Goal: Find specific page/section: Find specific page/section

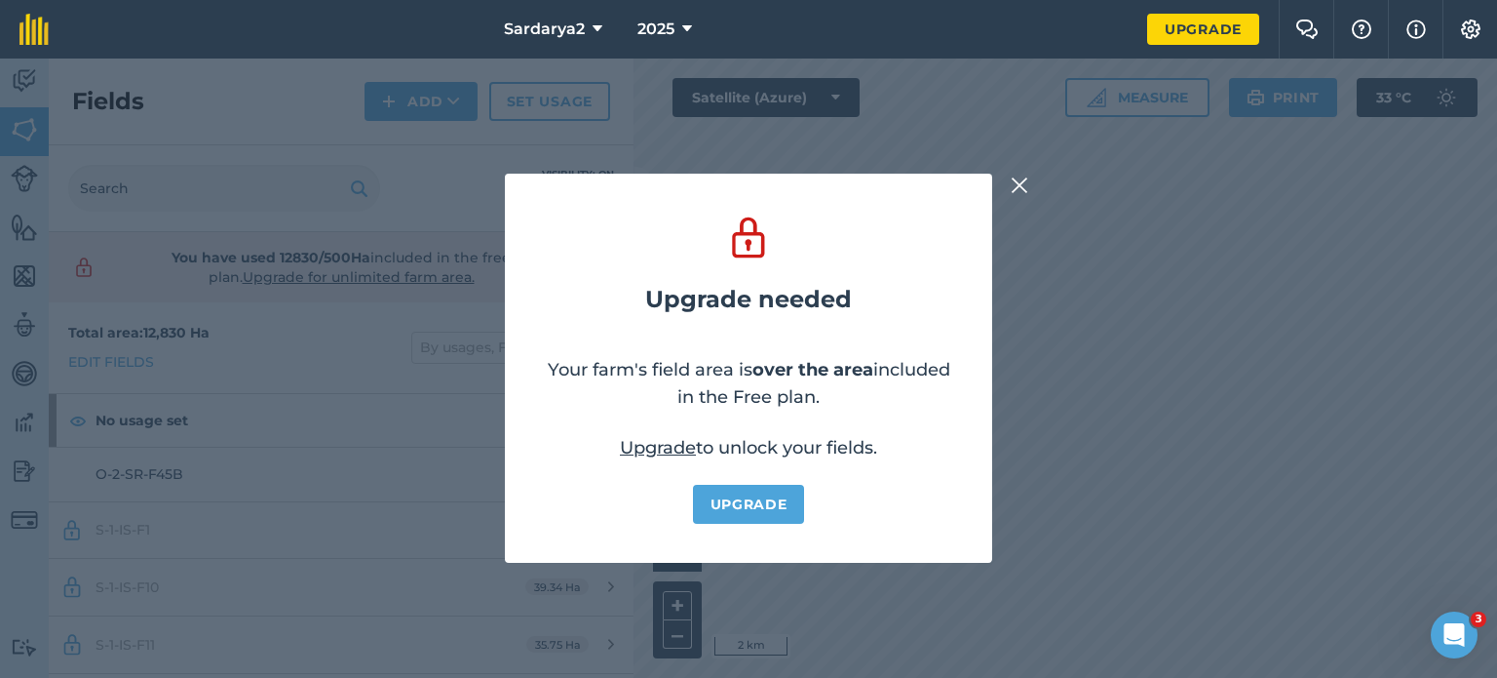
click at [1016, 178] on img at bounding box center [1020, 185] width 18 height 23
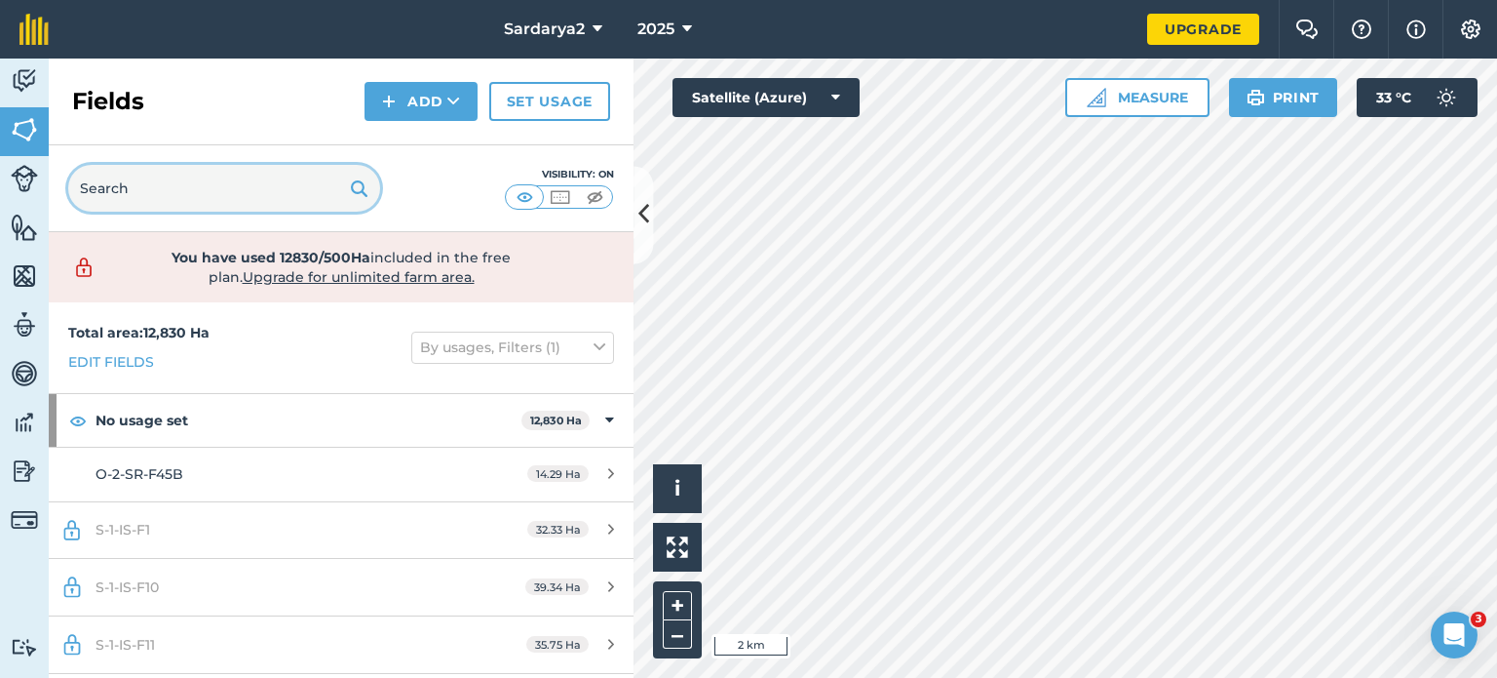
click at [172, 181] on input "text" at bounding box center [224, 188] width 312 height 47
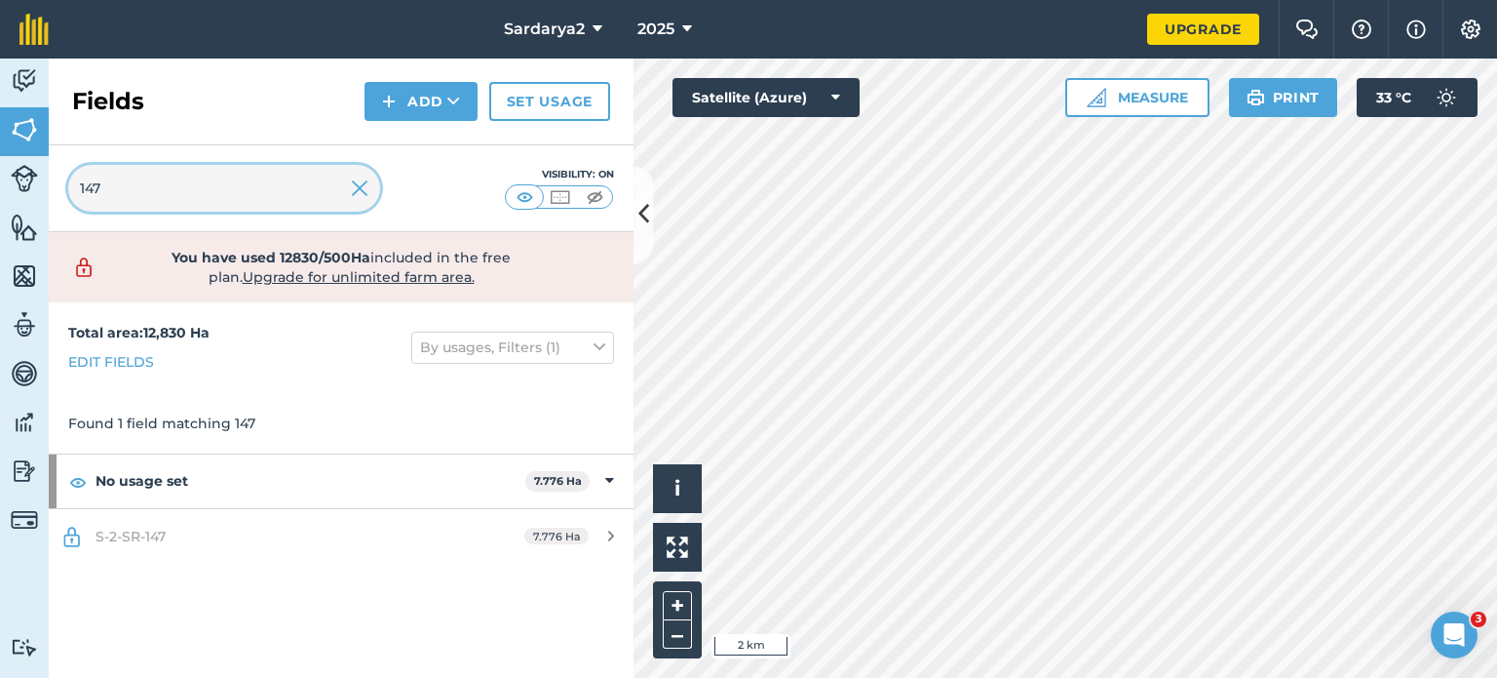
type input "147"
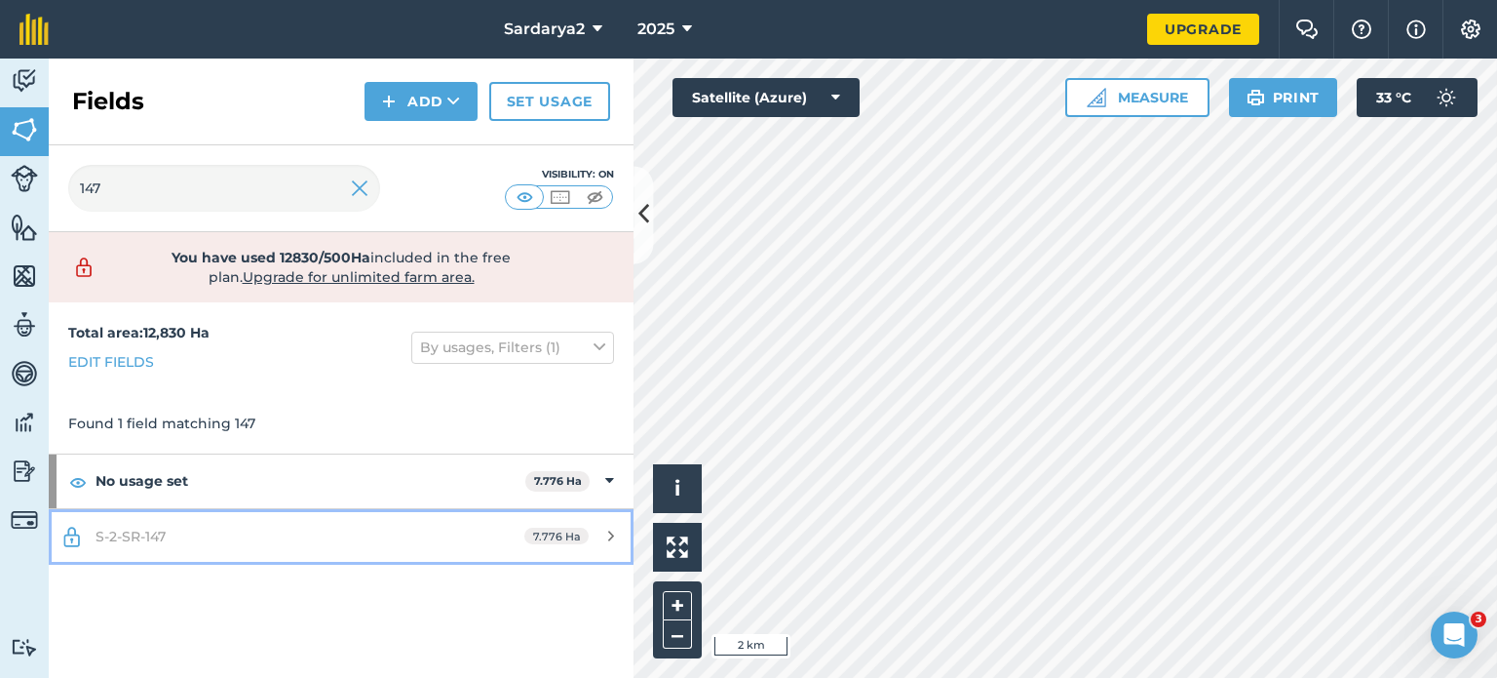
click at [608, 532] on icon at bounding box center [611, 535] width 6 height 15
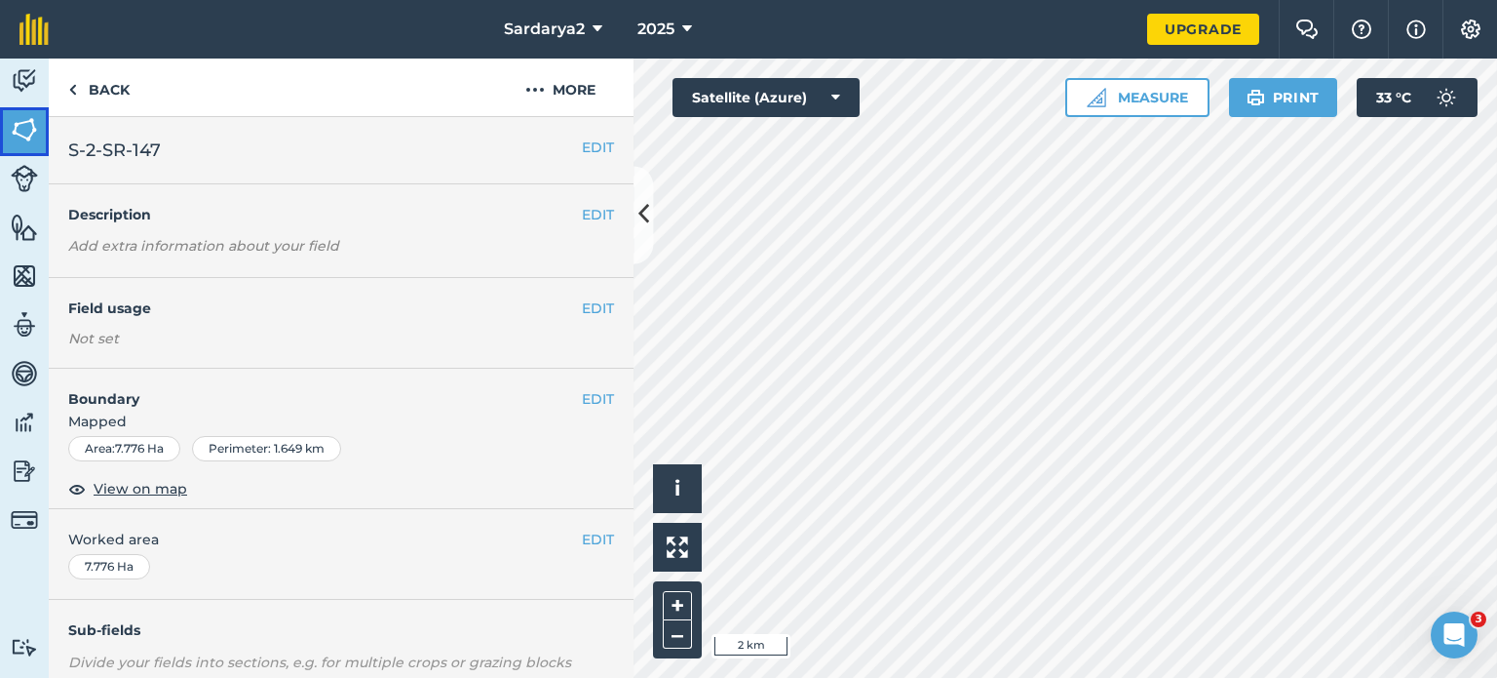
click at [33, 128] on img at bounding box center [24, 129] width 27 height 29
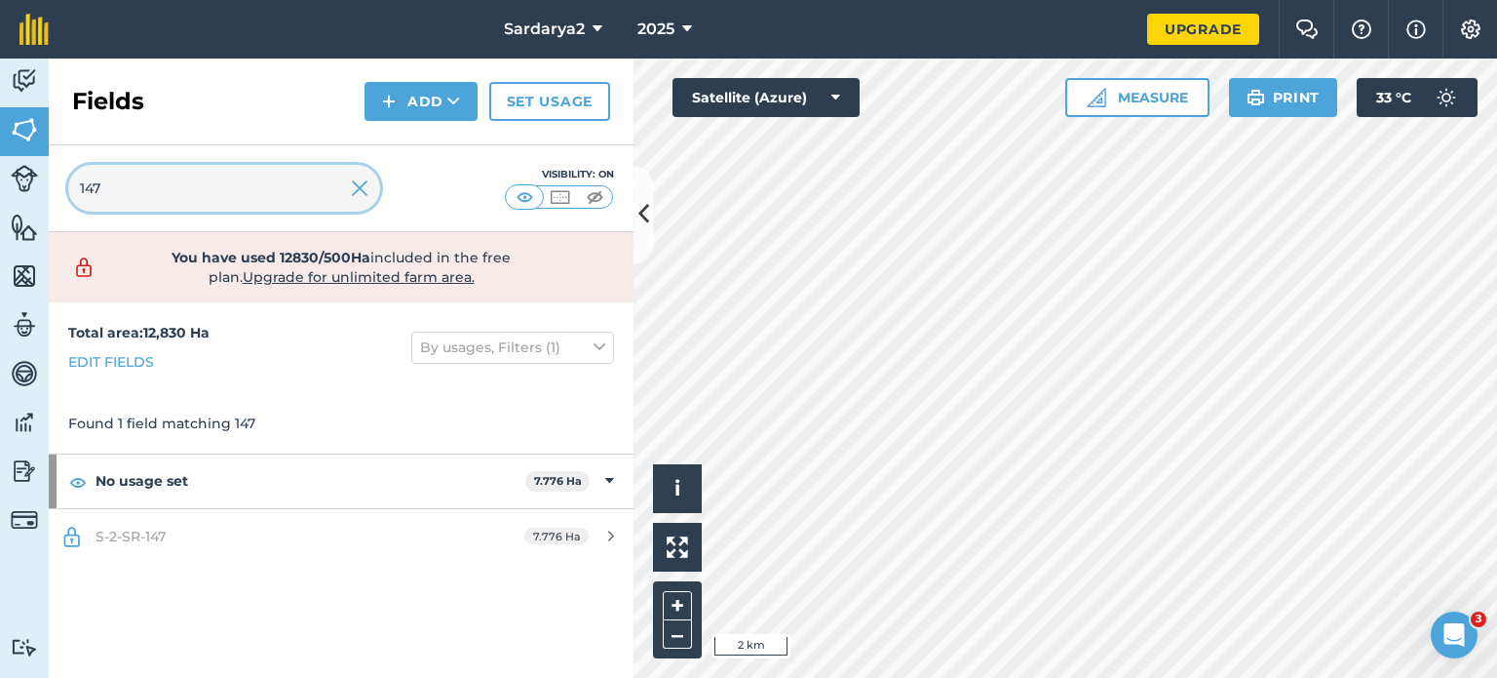
click at [125, 194] on input "147" at bounding box center [224, 188] width 312 height 47
type input "1"
type input "257"
click at [366, 190] on img at bounding box center [360, 187] width 18 height 23
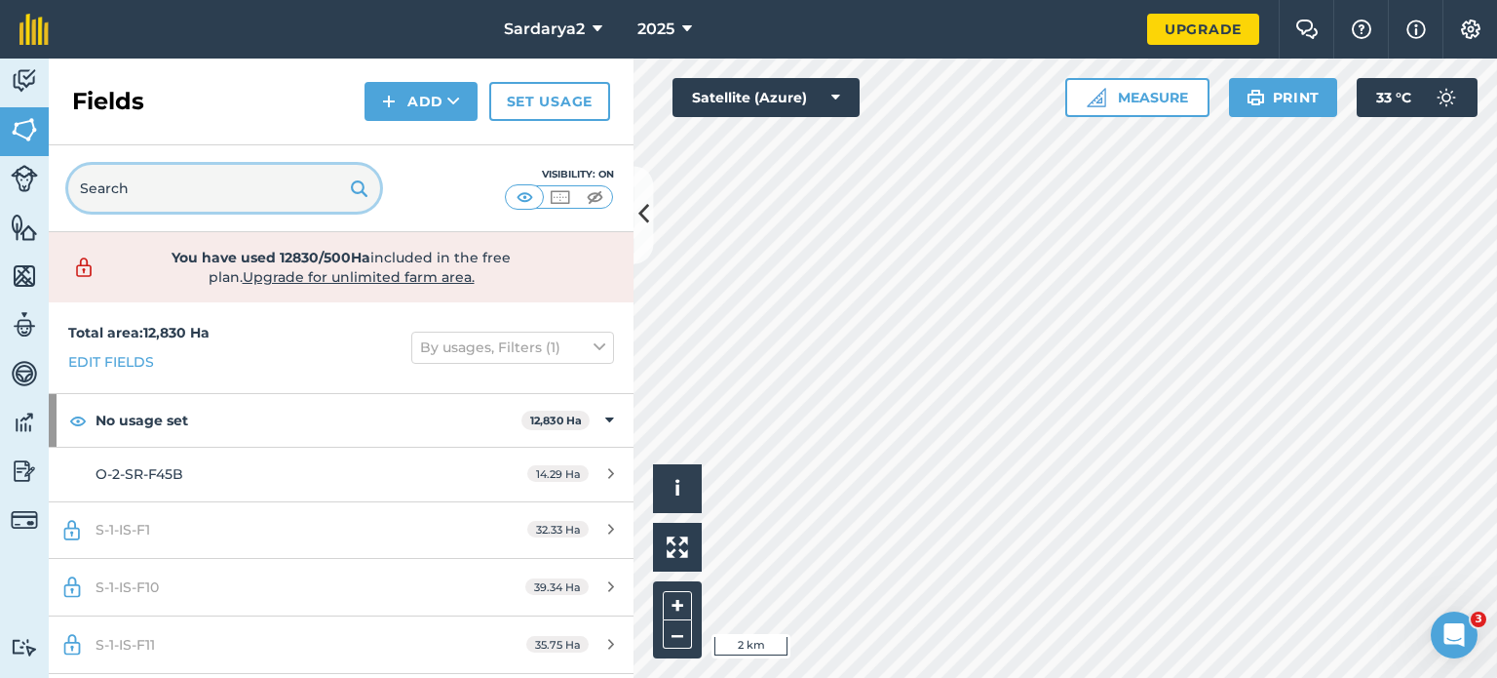
click at [263, 189] on input "text" at bounding box center [224, 188] width 312 height 47
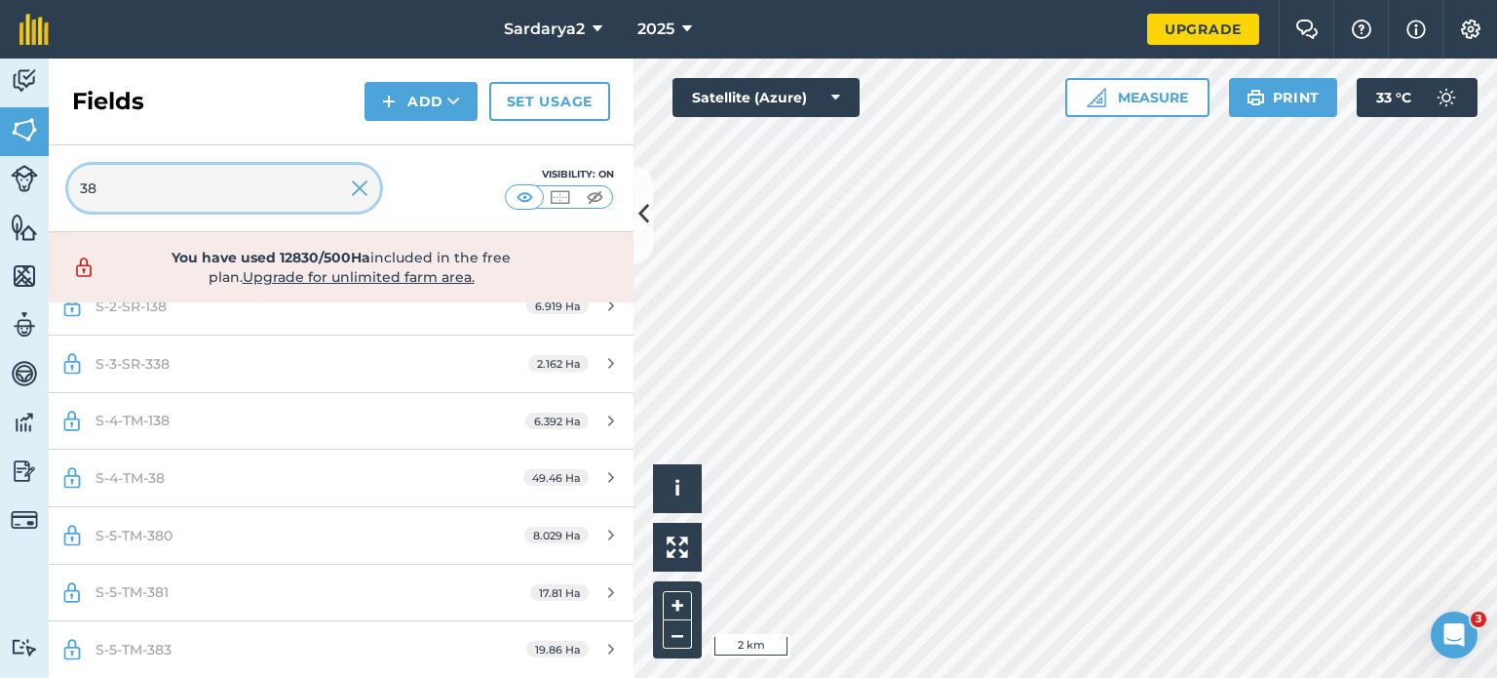
scroll to position [291, 0]
type input "38"
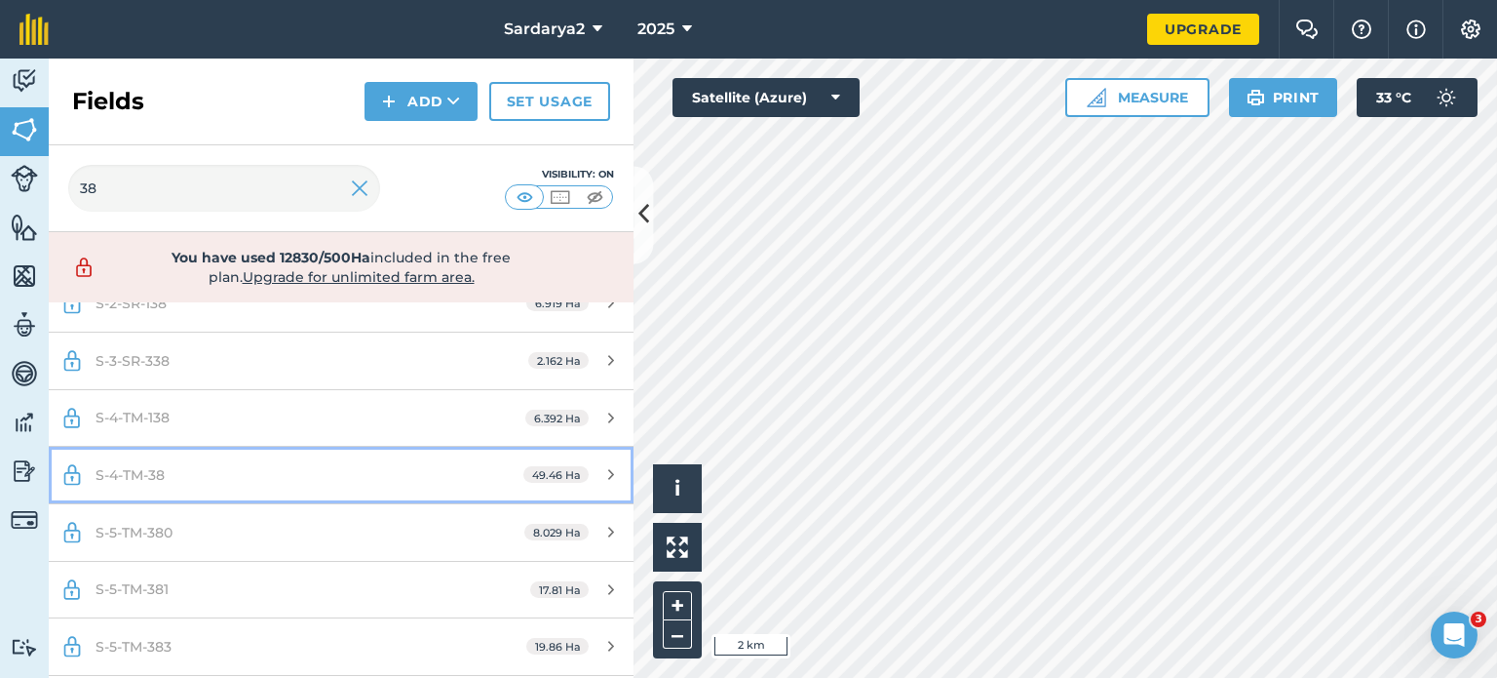
click at [224, 455] on link "S-4-TM-38 49.46 Ha" at bounding box center [341, 475] width 585 height 57
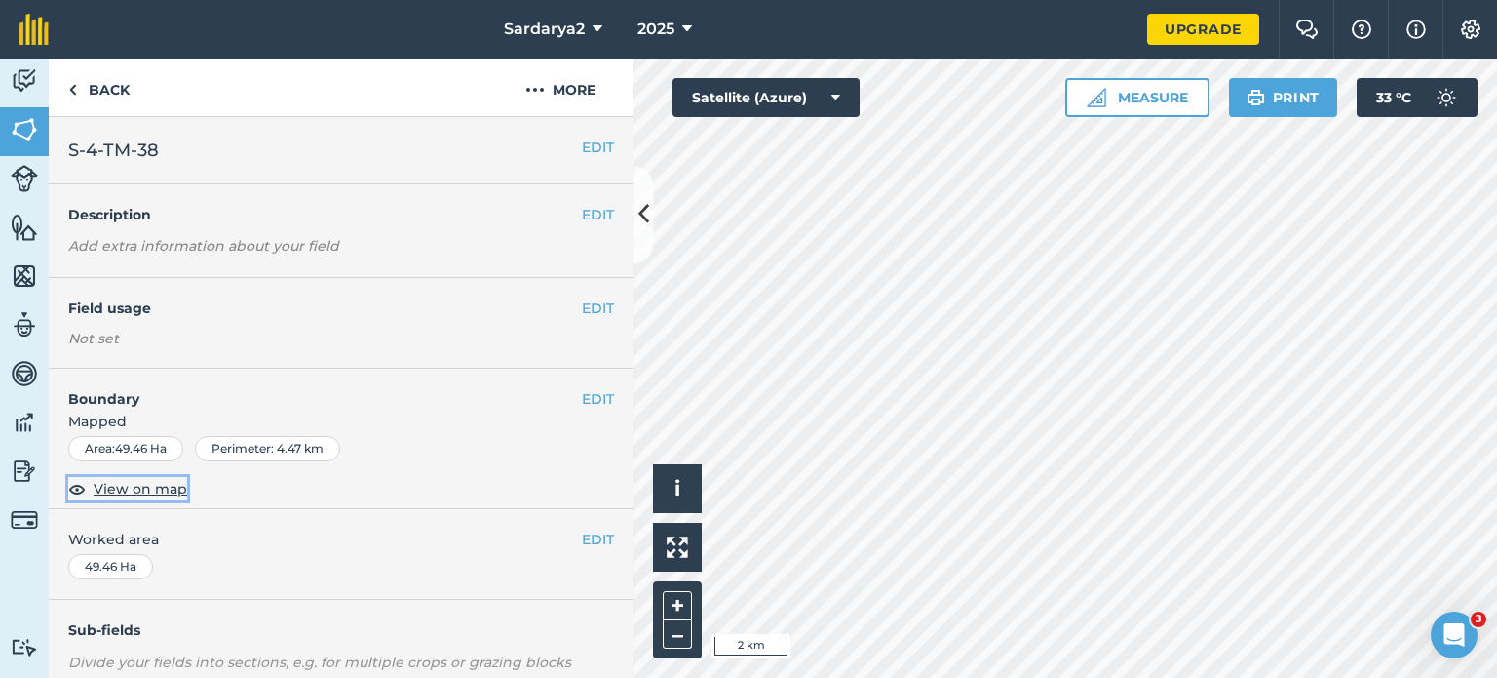
click at [115, 492] on span "View on map" at bounding box center [141, 488] width 94 height 21
click at [99, 97] on link "Back" at bounding box center [99, 87] width 100 height 58
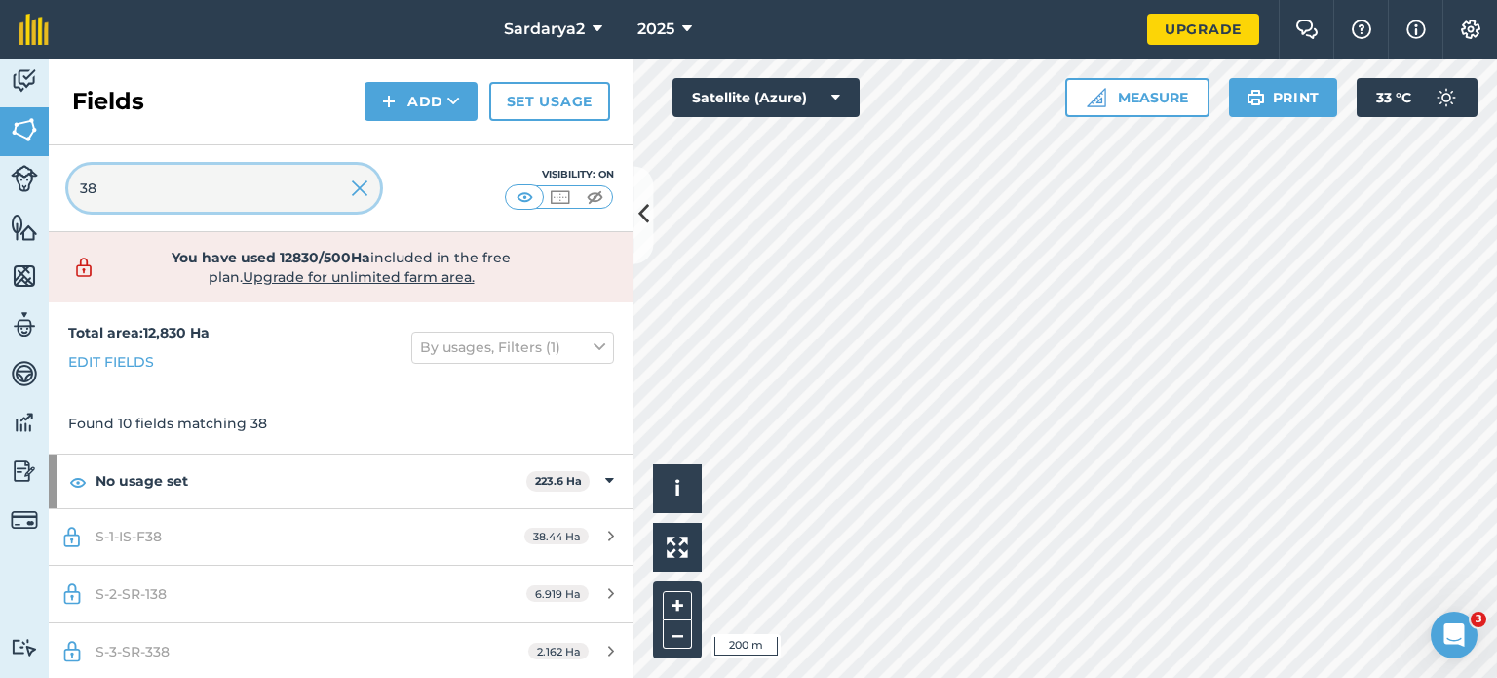
click at [129, 202] on input "38" at bounding box center [224, 188] width 312 height 47
type input "3"
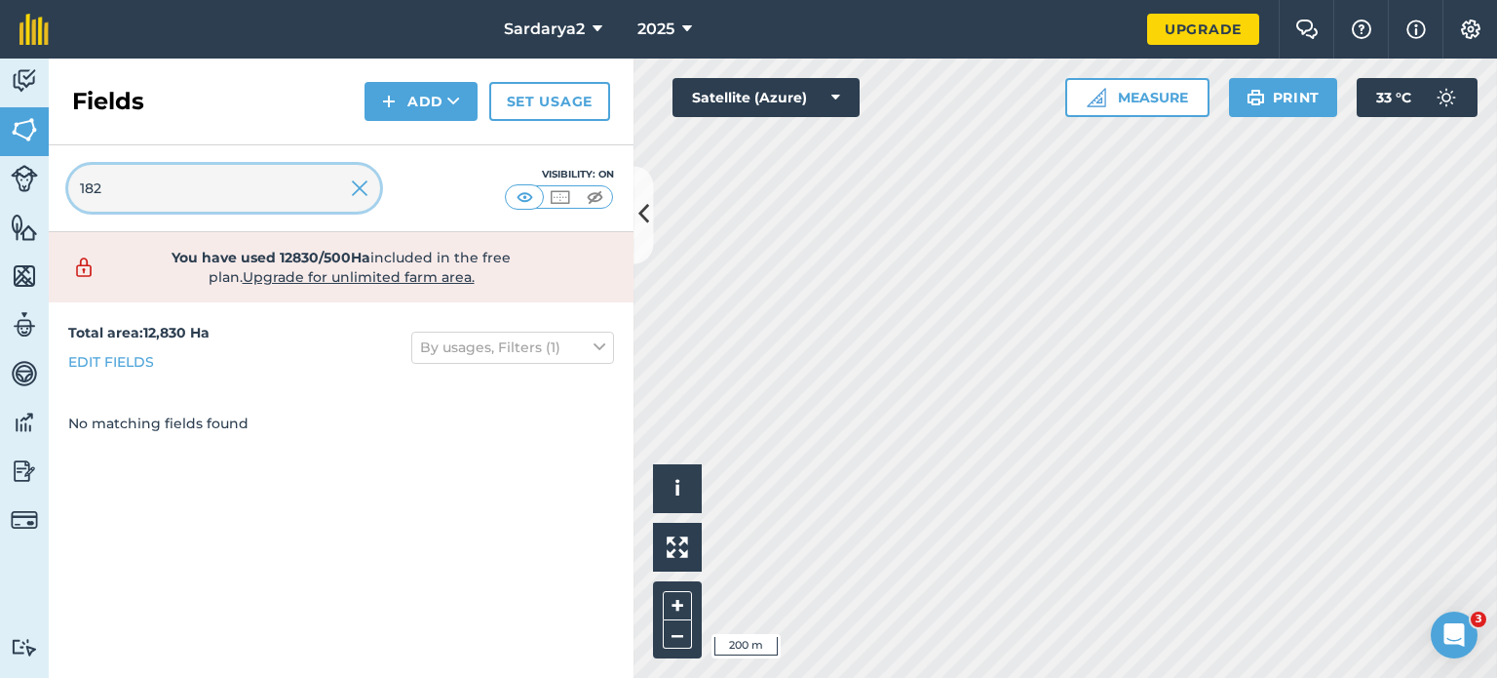
type input "182"
click at [358, 199] on img at bounding box center [360, 187] width 18 height 23
